Goal: Task Accomplishment & Management: Complete application form

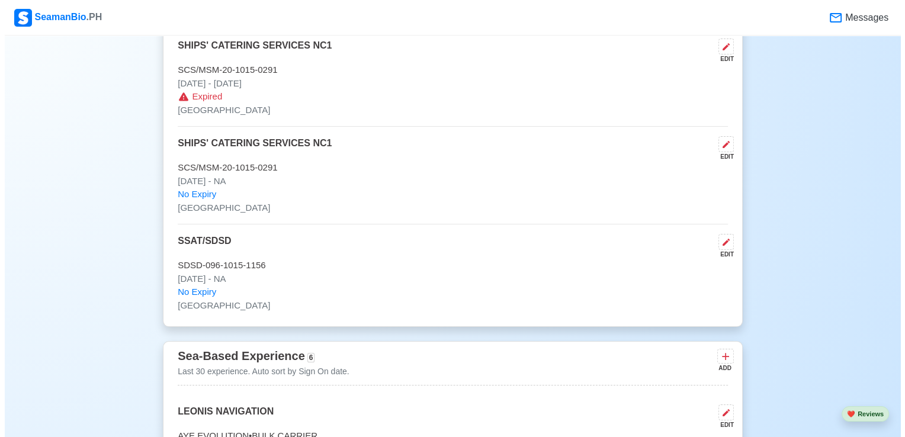
scroll to position [3909, 0]
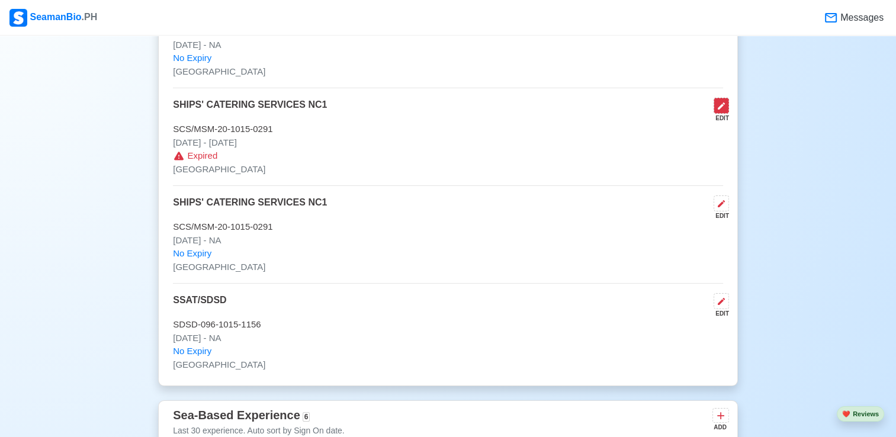
click at [718, 101] on icon at bounding box center [721, 105] width 9 height 9
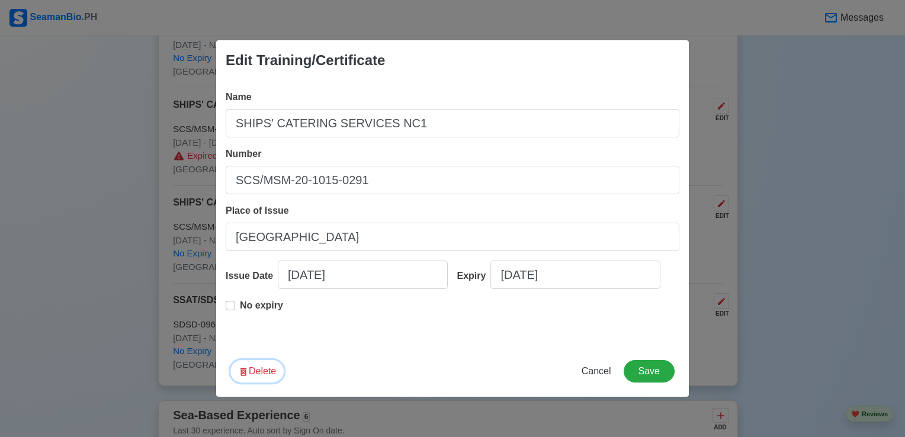
click at [253, 373] on button "Delete" at bounding box center [256, 371] width 53 height 23
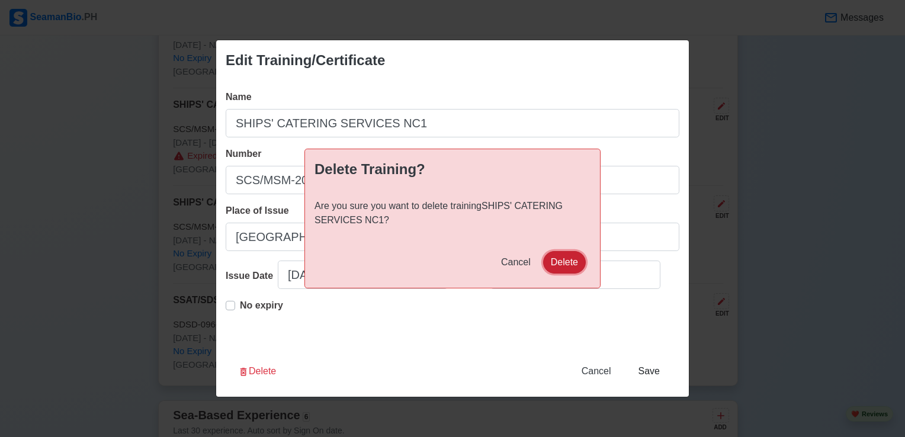
click at [561, 261] on button "Delete" at bounding box center [564, 262] width 43 height 23
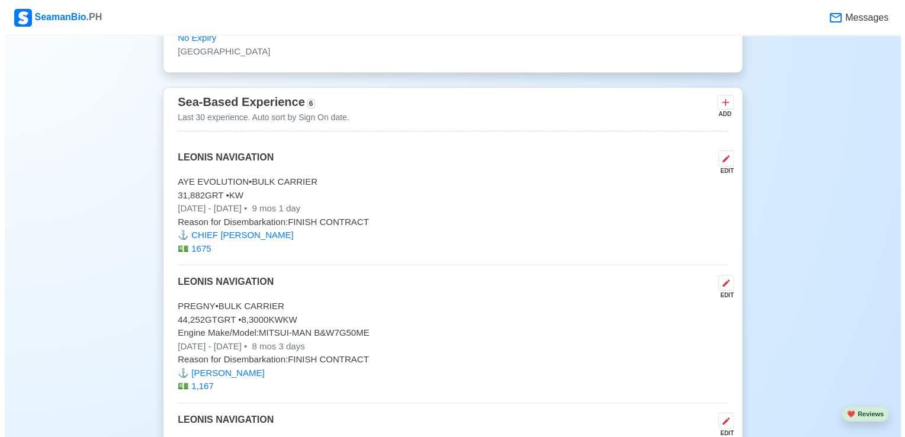
scroll to position [4087, 0]
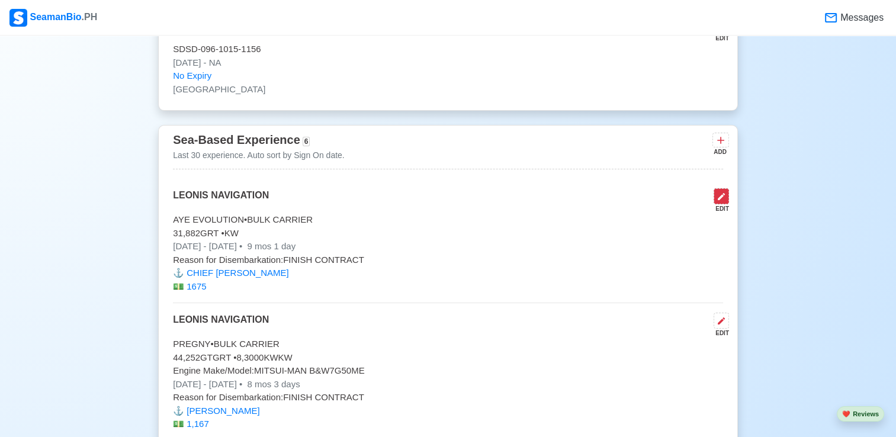
click at [725, 192] on icon at bounding box center [721, 196] width 9 height 9
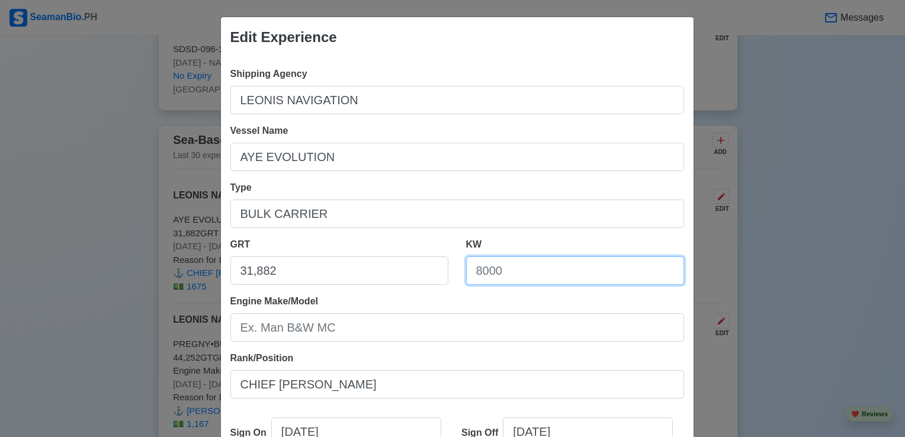
click at [466, 271] on input "KW" at bounding box center [575, 270] width 218 height 28
click at [92, 136] on div "Edit Experience Shipping Agency LEONIS NAVIGATION Vessel Name AYE EVOLUTION Typ…" at bounding box center [452, 218] width 905 height 437
click at [801, 139] on div "Edit Experience Shipping Agency LEONIS NAVIGATION Vessel Name AYE EVOLUTION Typ…" at bounding box center [452, 218] width 905 height 437
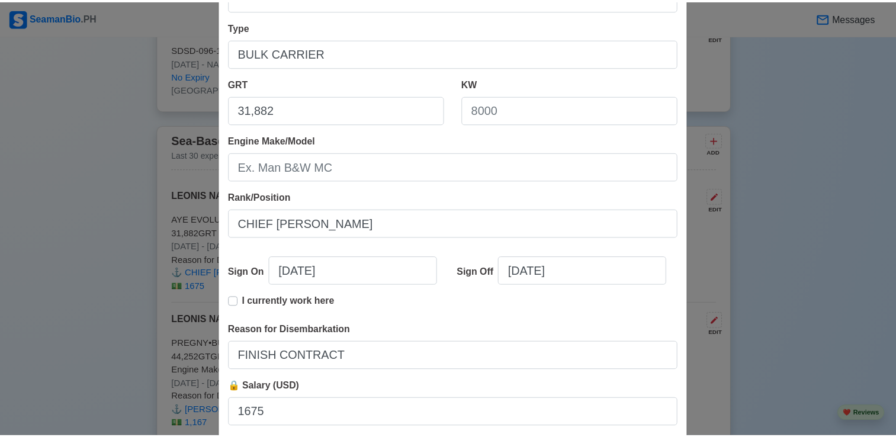
scroll to position [237, 0]
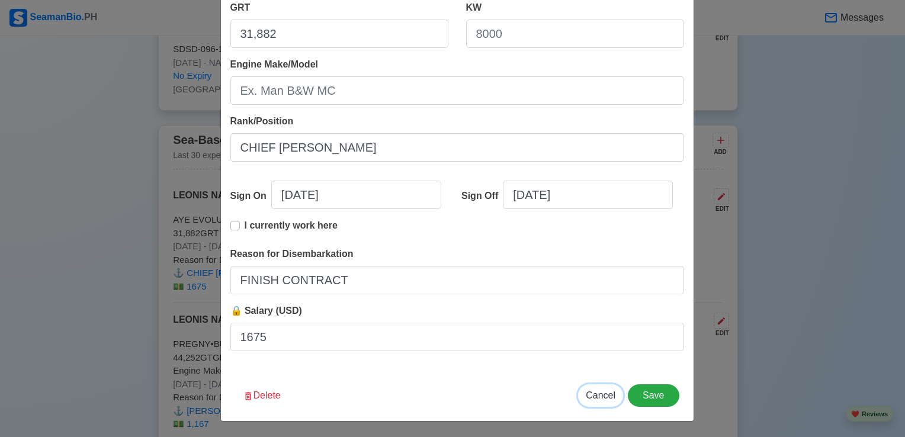
click at [603, 394] on span "Cancel" at bounding box center [601, 395] width 30 height 10
type input "[DATE]"
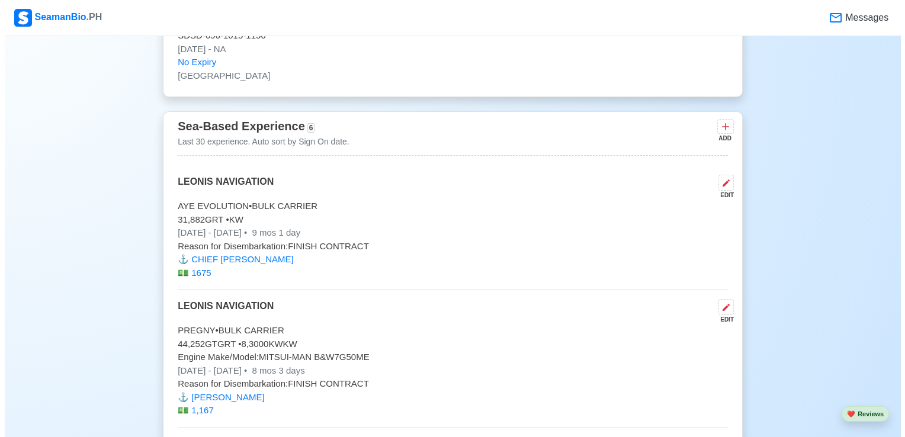
scroll to position [4087, 0]
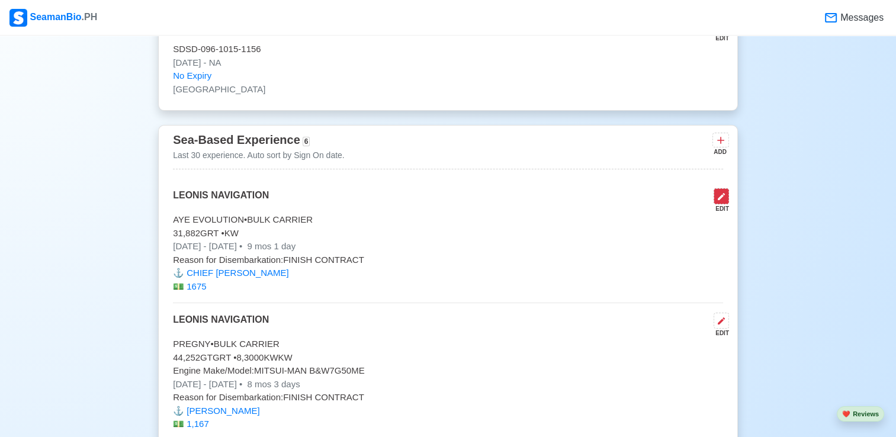
click at [722, 192] on icon at bounding box center [721, 196] width 9 height 9
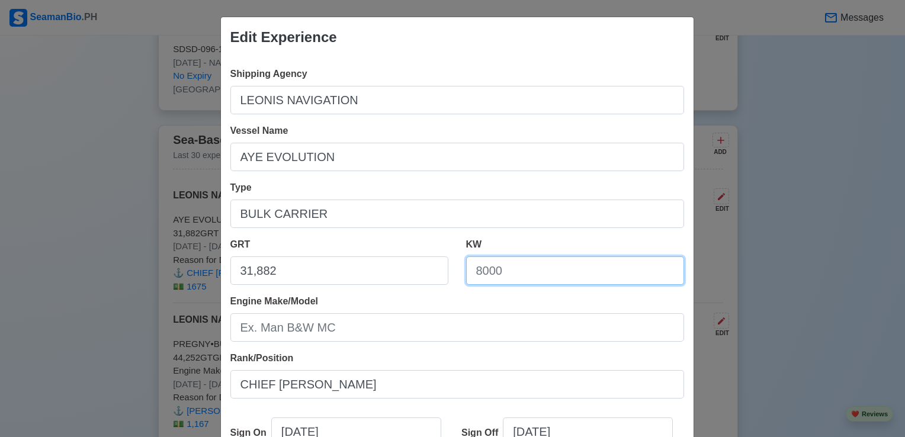
click at [468, 272] on input "KW" at bounding box center [575, 270] width 218 height 28
click at [457, 303] on div "Engine Make/Model" at bounding box center [457, 317] width 454 height 47
click at [479, 271] on input "8." at bounding box center [575, 270] width 218 height 28
type input "8.630KW"
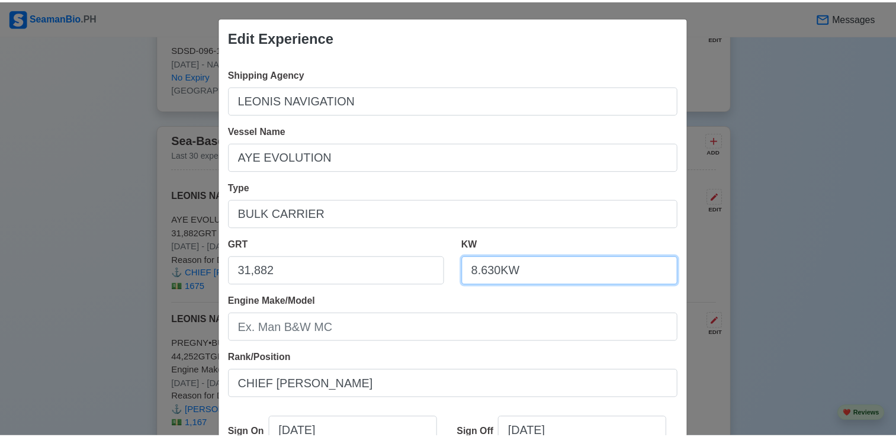
scroll to position [237, 0]
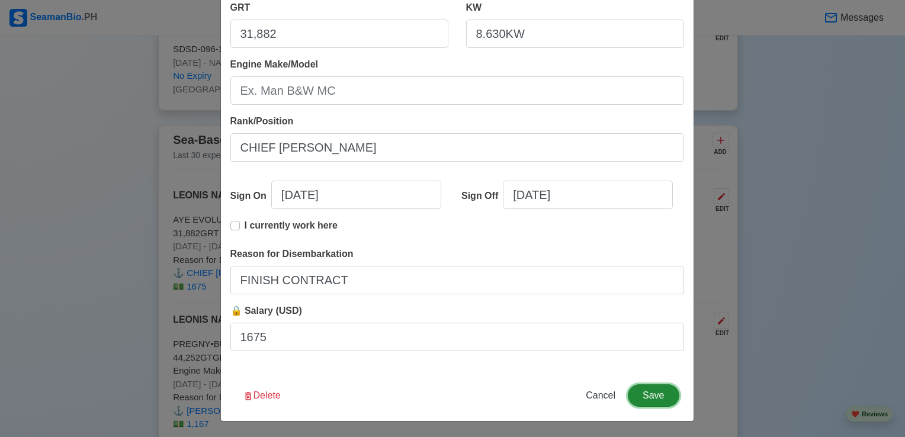
click at [651, 397] on button "Save" at bounding box center [653, 395] width 51 height 23
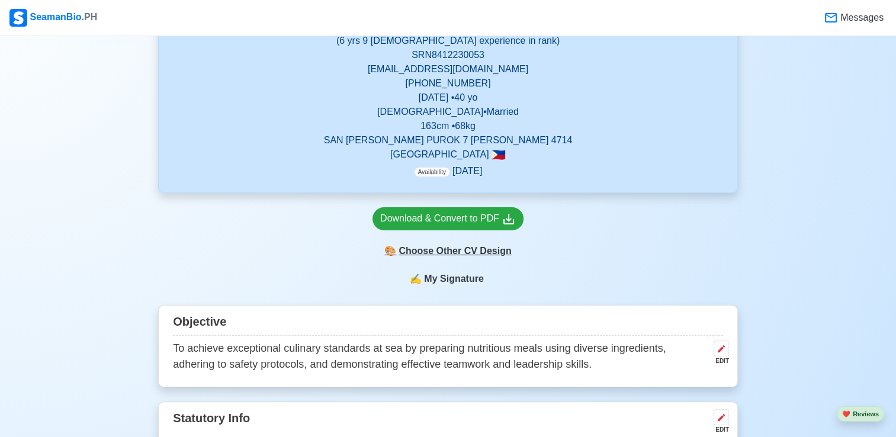
click at [432, 252] on div "🎨 Choose Other CV Design" at bounding box center [448, 251] width 151 height 23
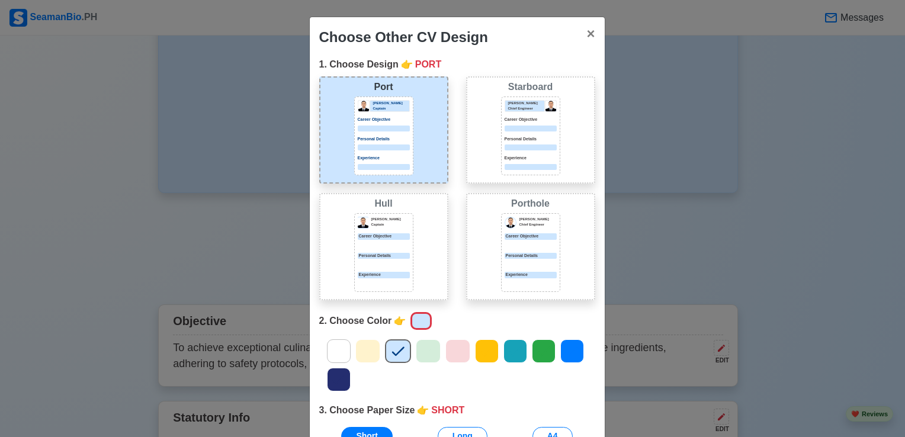
click at [480, 354] on icon at bounding box center [486, 351] width 12 height 9
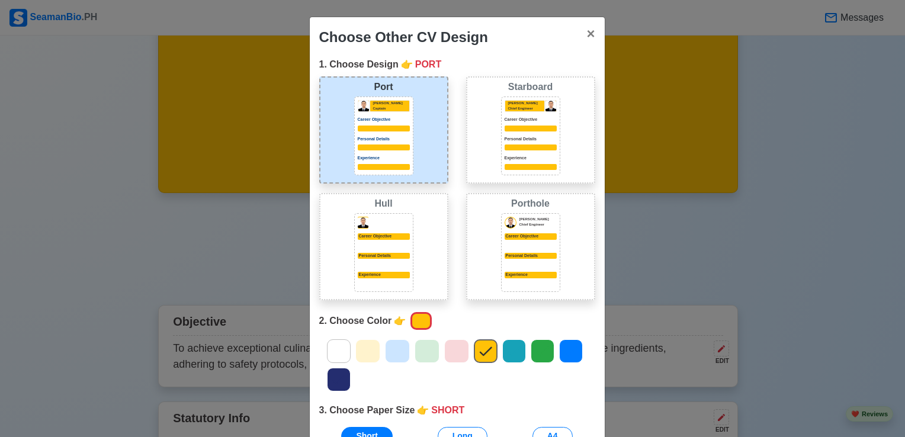
drag, startPoint x: 525, startPoint y: 132, endPoint x: 432, endPoint y: 190, distance: 108.8
click at [525, 133] on div "[PERSON_NAME] Chief Engineer Career Objective Personal Details Experience" at bounding box center [531, 135] width 52 height 70
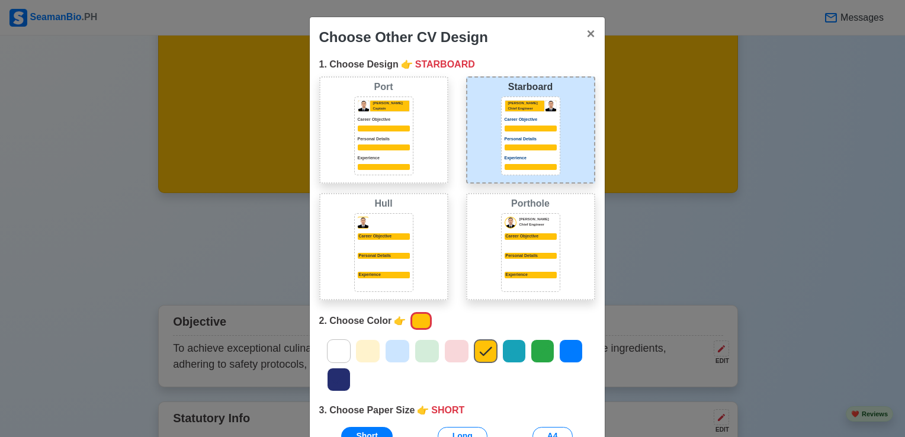
click at [378, 152] on div "[PERSON_NAME] Captain Career Objective Personal Details Experience" at bounding box center [383, 136] width 59 height 79
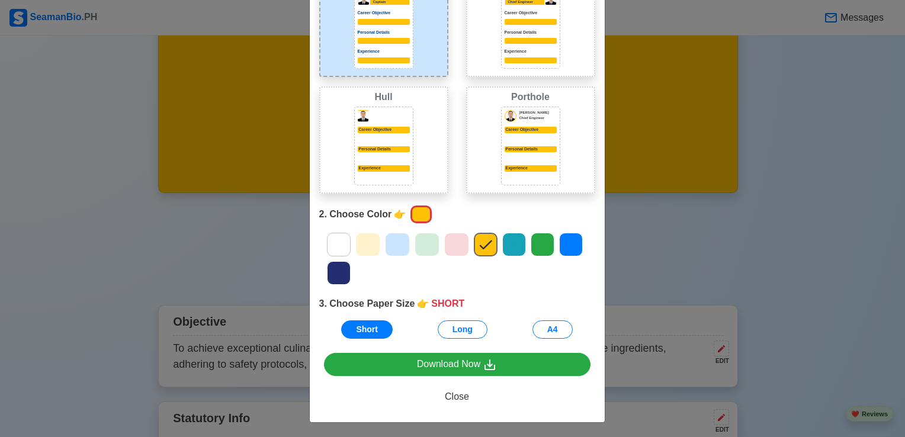
scroll to position [107, 0]
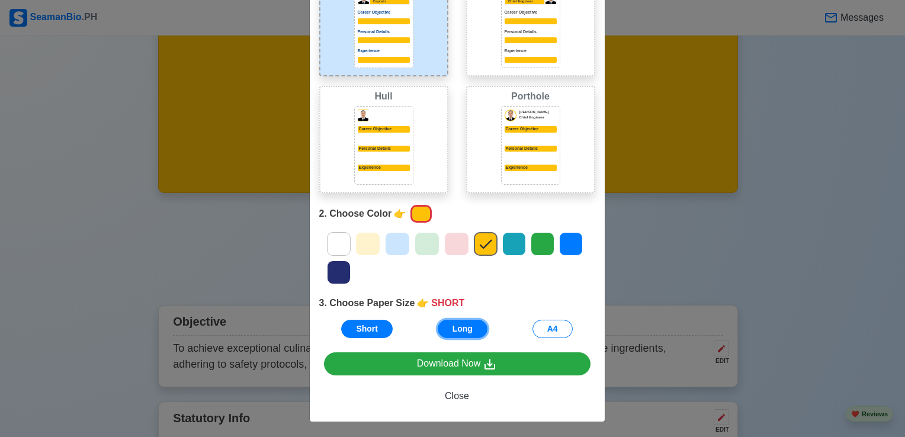
click at [458, 329] on button "Long" at bounding box center [463, 329] width 50 height 18
click at [544, 329] on button "A4" at bounding box center [552, 329] width 40 height 18
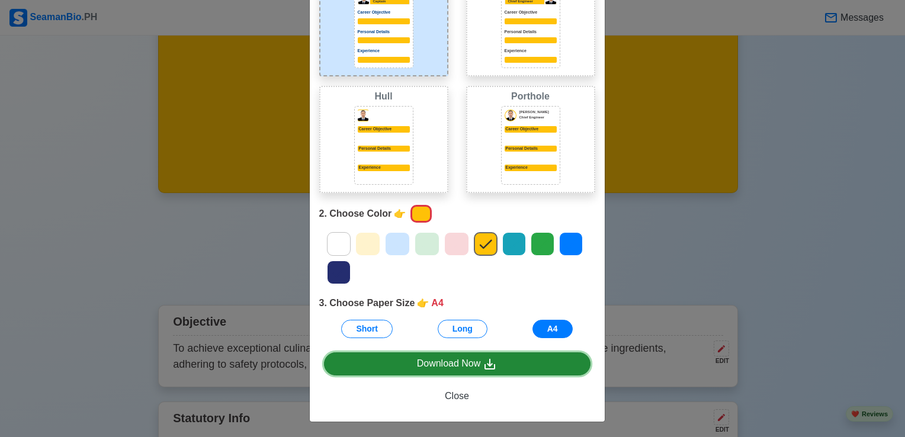
click at [463, 361] on div "Download Now" at bounding box center [457, 364] width 81 height 15
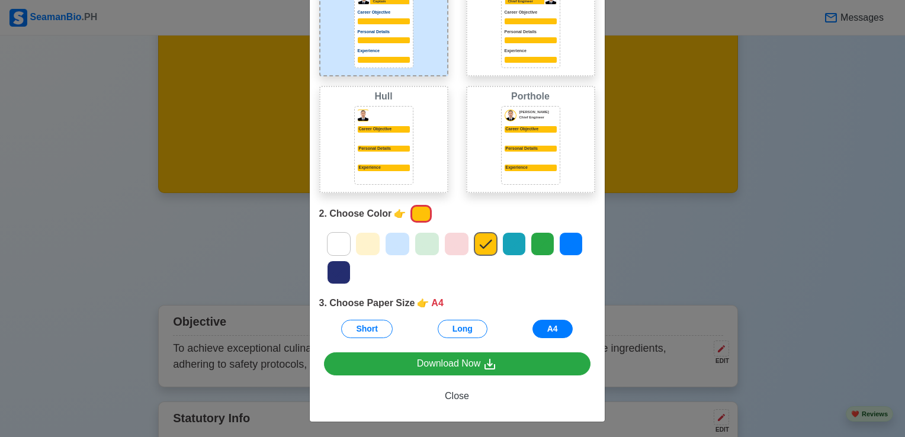
click at [251, 114] on div "Choose Other CV Design × Close 1. Choose Design 👉 PORT Port [PERSON_NAME] Capta…" at bounding box center [452, 218] width 905 height 437
drag, startPoint x: 445, startPoint y: 396, endPoint x: 444, endPoint y: 375, distance: 21.3
click at [446, 397] on span "Close" at bounding box center [457, 396] width 24 height 10
click at [449, 396] on span "Close" at bounding box center [457, 396] width 24 height 10
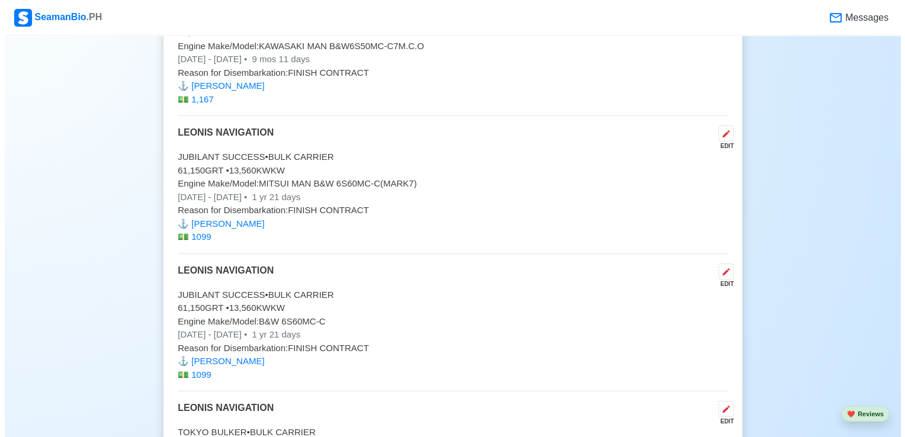
scroll to position [4620, 0]
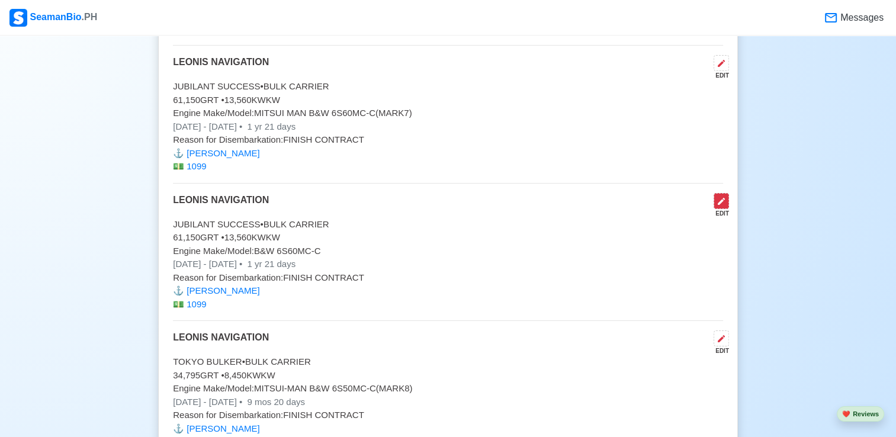
click at [722, 198] on icon at bounding box center [721, 201] width 7 height 7
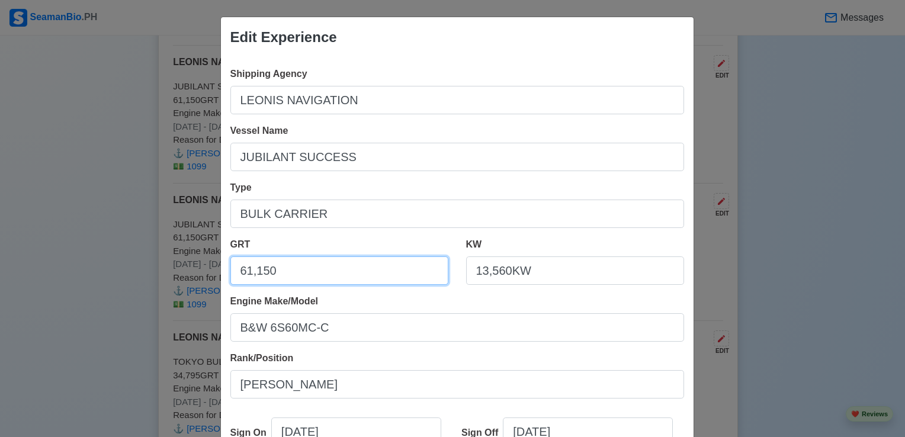
click at [232, 271] on input "61,150" at bounding box center [339, 270] width 218 height 28
click at [270, 271] on input "61,150" at bounding box center [339, 270] width 218 height 28
type input "6"
type input "60,997"
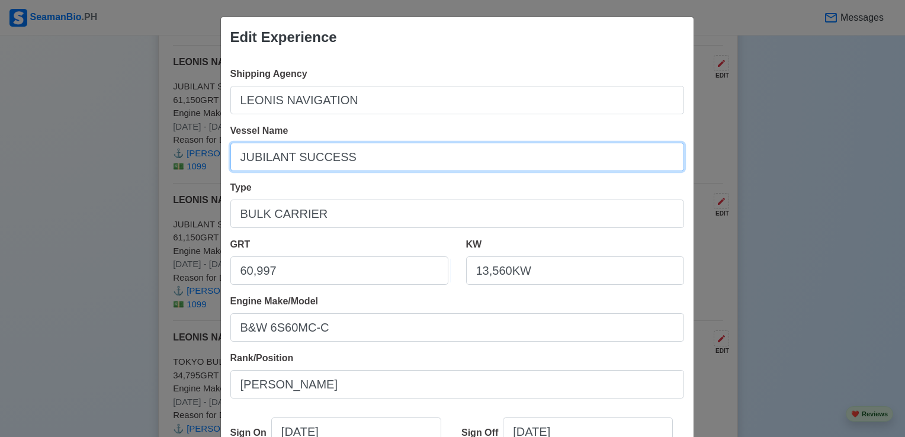
click at [337, 158] on input "JUBILANT SUCCESS" at bounding box center [457, 157] width 454 height 28
type input "J"
type input "NORD HERCULES"
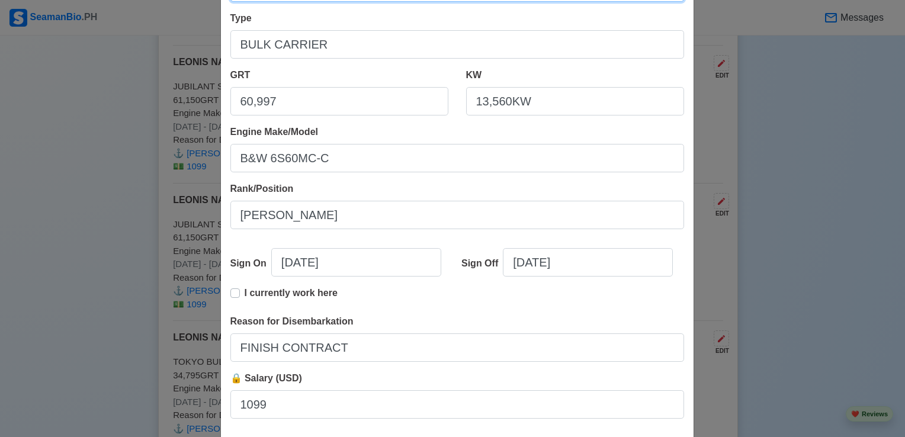
scroll to position [178, 0]
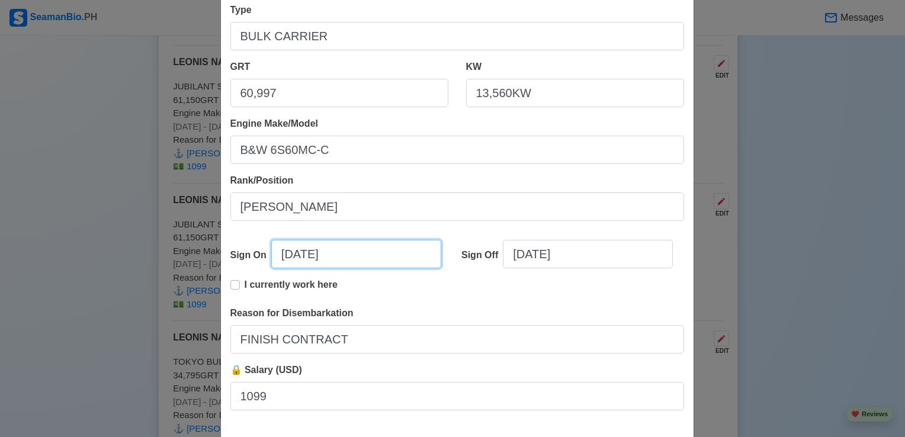
click at [336, 255] on input "[DATE]" at bounding box center [356, 254] width 170 height 28
select select "****"
select select "********"
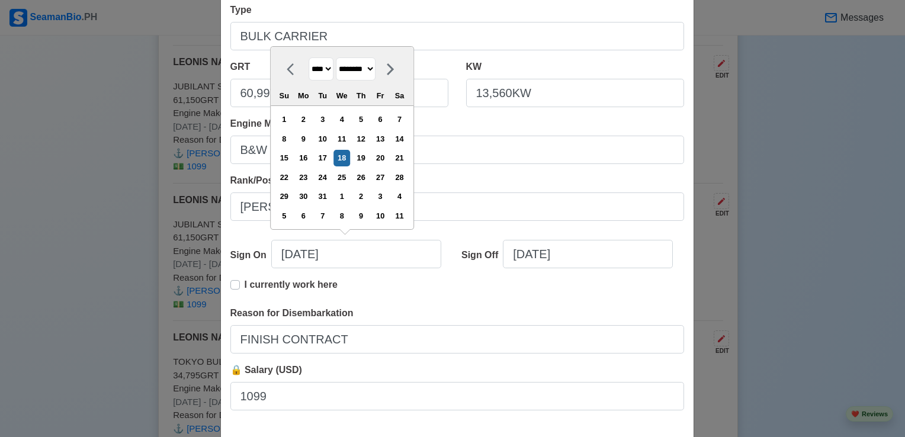
click at [325, 71] on select "**** **** **** **** **** **** **** **** **** **** **** **** **** **** **** ****…" at bounding box center [321, 68] width 25 height 23
select select "****"
click at [309, 57] on select "**** **** **** **** **** **** **** **** **** **** **** **** **** **** **** ****…" at bounding box center [321, 68] width 25 height 23
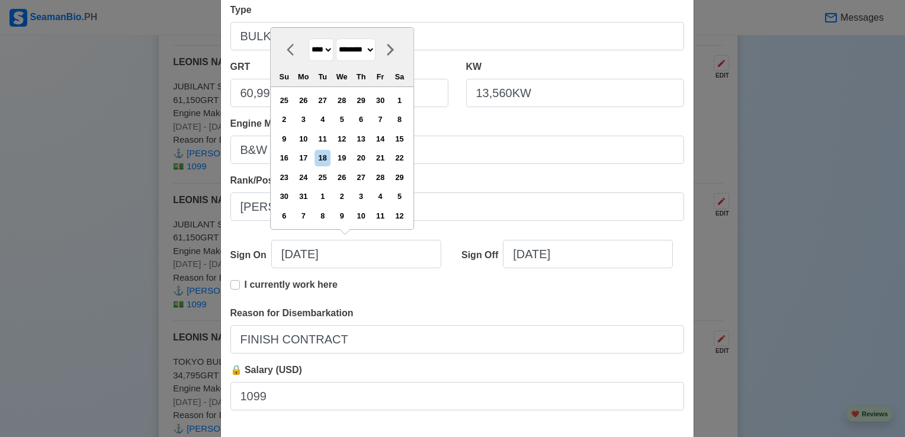
click at [375, 50] on select "******* ******** ***** ***** *** **** **** ****** ********* ******* ******** **…" at bounding box center [356, 49] width 40 height 23
select select "********"
click at [336, 58] on select "******* ******** ***** ***** *** **** **** ****** ********* ******* ******** **…" at bounding box center [356, 49] width 40 height 23
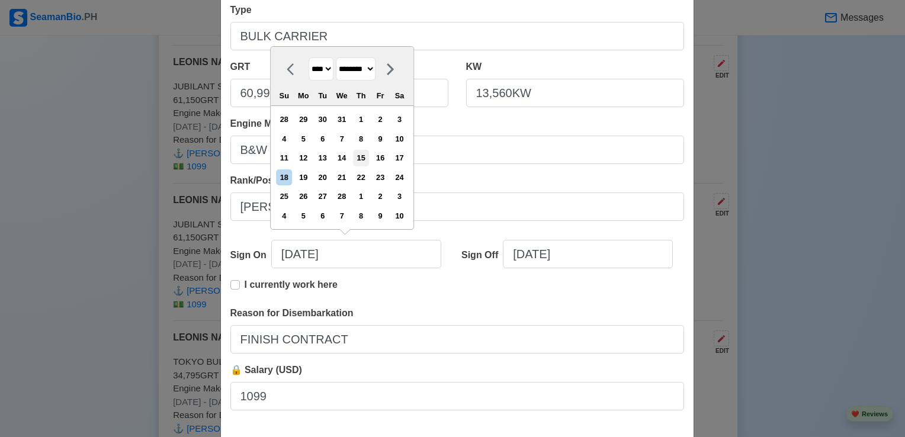
click at [365, 158] on div "15" at bounding box center [361, 158] width 16 height 16
type input "[DATE]"
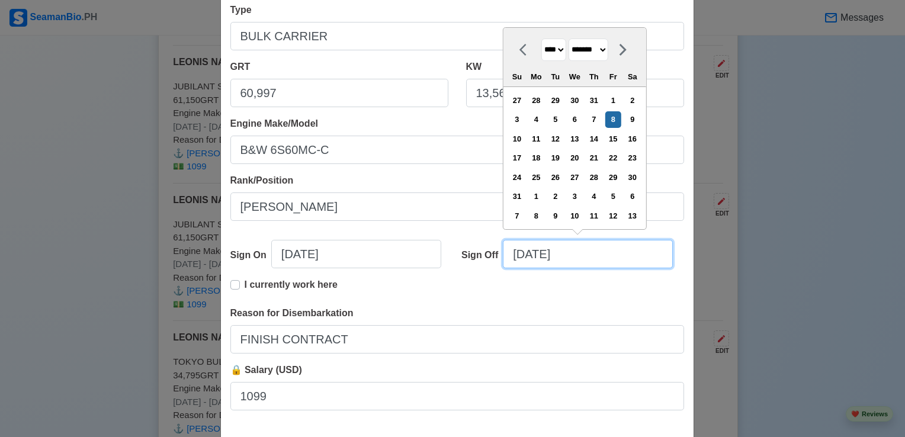
click at [568, 254] on input "[DATE]" at bounding box center [588, 254] width 170 height 28
click at [561, 50] on select "**** **** **** **** **** **** **** **** **** **** **** **** **** **** **** ****…" at bounding box center [553, 49] width 25 height 23
select select "****"
click at [541, 58] on select "**** **** **** **** **** **** **** **** **** **** **** **** **** **** **** ****…" at bounding box center [553, 49] width 25 height 23
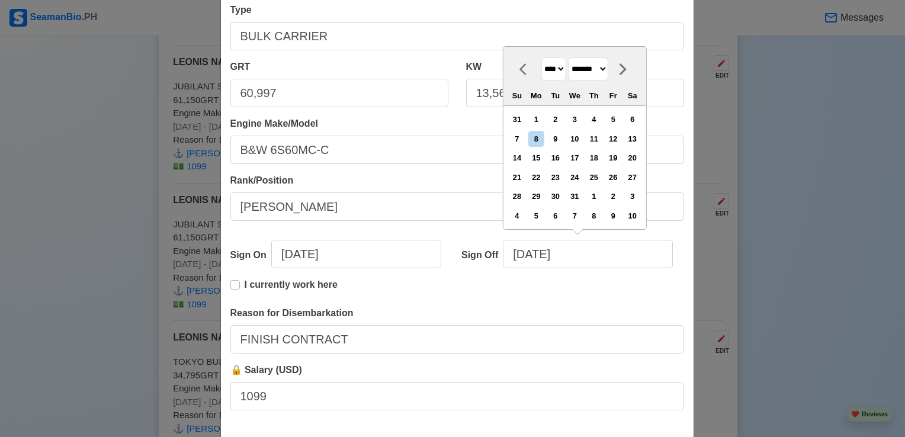
click at [608, 70] on select "******* ******** ***** ***** *** **** **** ****** ********* ******* ******** **…" at bounding box center [589, 68] width 40 height 23
select select "********"
click at [569, 57] on select "******* ******** ***** ***** *** **** **** ****** ********* ******* ******** **…" at bounding box center [589, 68] width 40 height 23
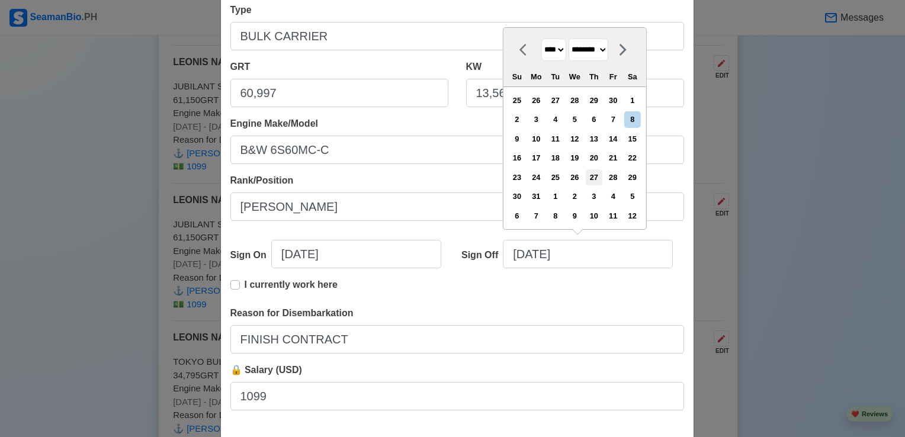
click at [597, 181] on div "27" at bounding box center [594, 177] width 16 height 16
type input "[DATE]"
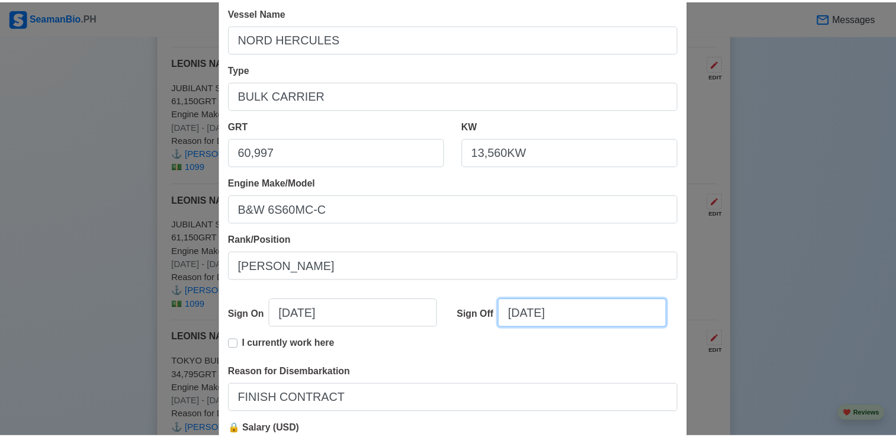
scroll to position [237, 0]
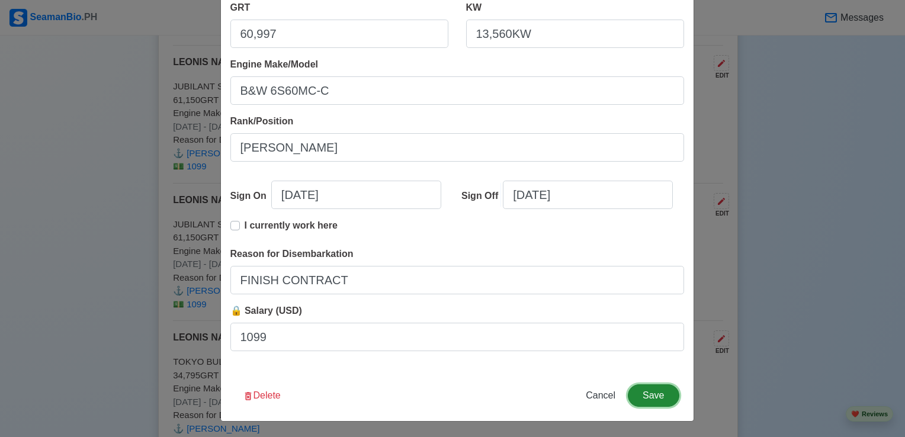
click at [649, 391] on button "Save" at bounding box center [653, 395] width 51 height 23
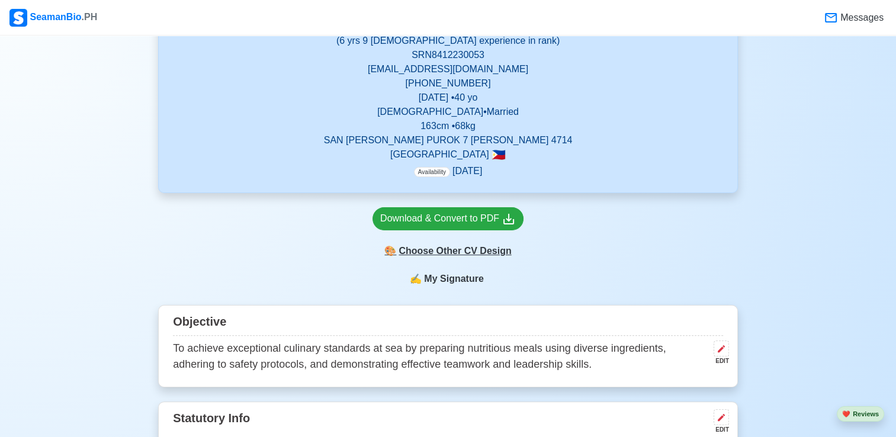
click at [450, 253] on div "🎨 Choose Other CV Design" at bounding box center [448, 251] width 151 height 23
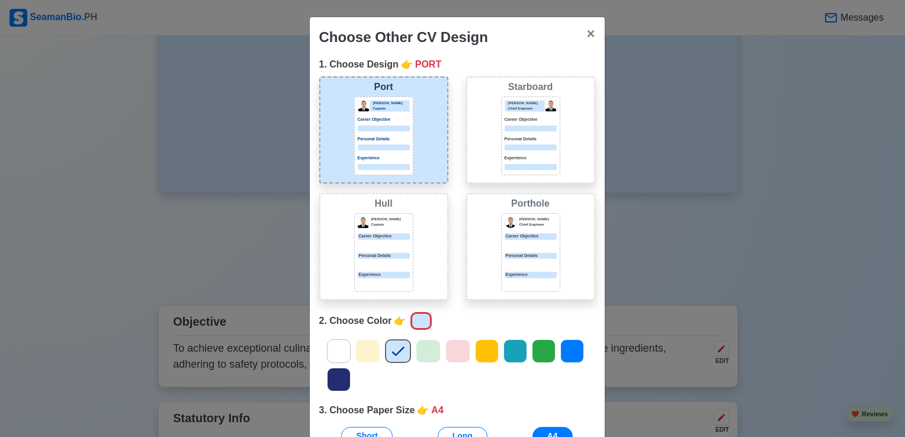
drag, startPoint x: 508, startPoint y: 349, endPoint x: 390, endPoint y: 330, distance: 119.4
click at [508, 350] on icon at bounding box center [515, 351] width 18 height 18
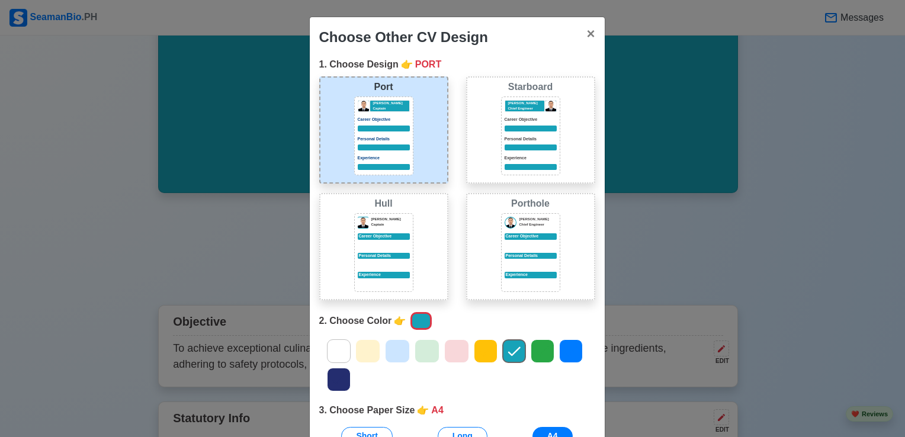
click at [380, 257] on p "Personal Details" at bounding box center [384, 256] width 52 height 7
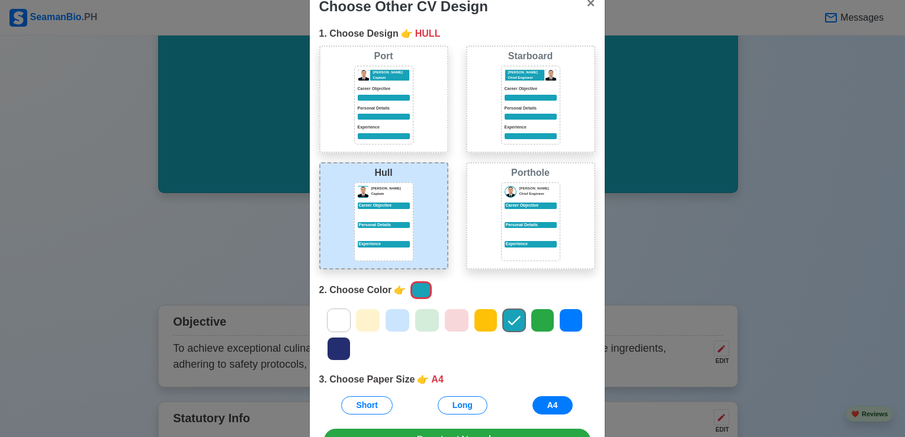
scroll to position [107, 0]
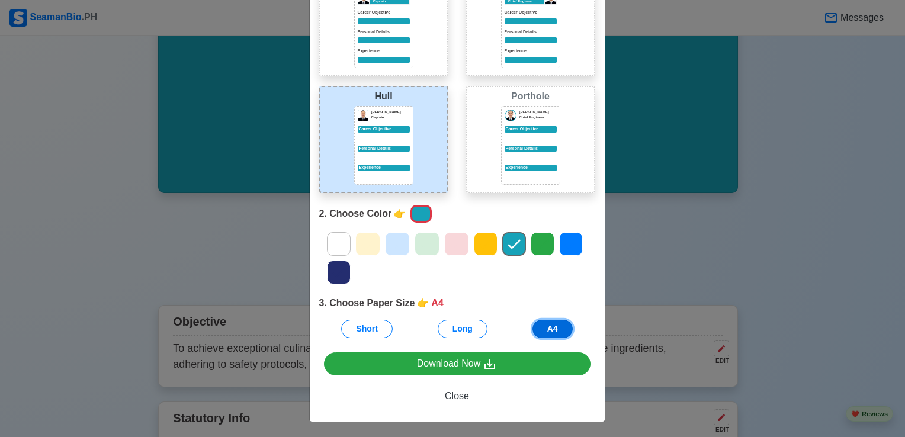
click at [551, 323] on button "A4" at bounding box center [552, 329] width 40 height 18
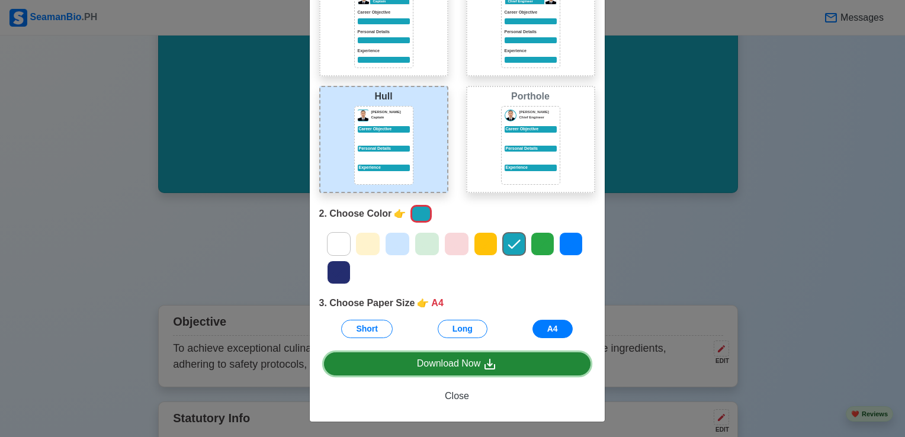
click at [457, 362] on div "Download Now" at bounding box center [457, 364] width 81 height 15
